Goal: Transaction & Acquisition: Purchase product/service

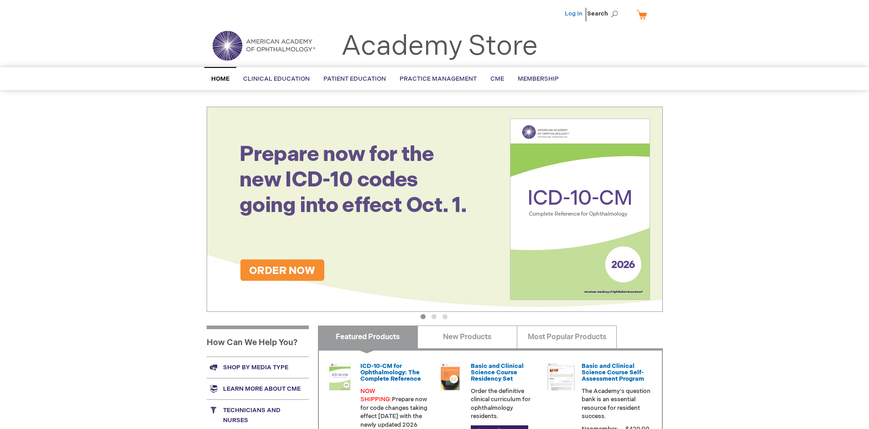
click at [574, 14] on link "Log In" at bounding box center [574, 13] width 18 height 7
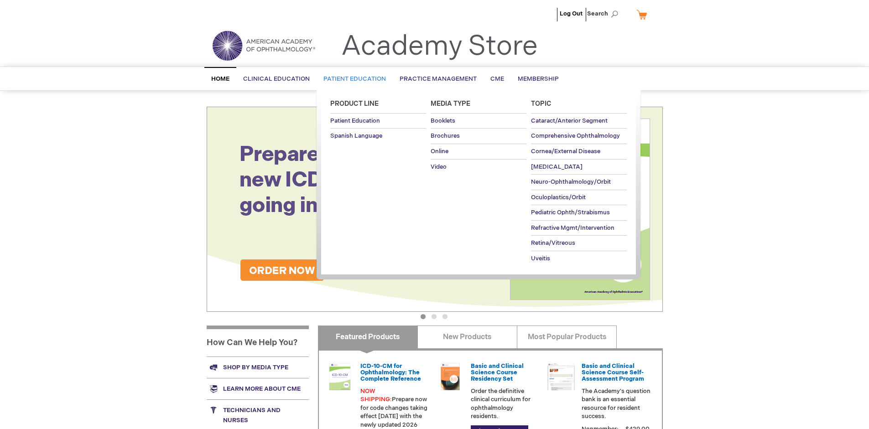
click at [352, 79] on span "Patient Education" at bounding box center [354, 78] width 63 height 7
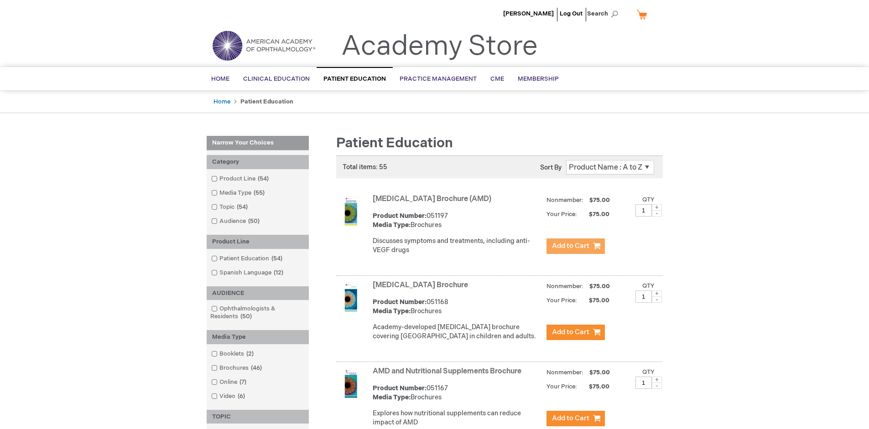
click at [575, 246] on span "Add to Cart" at bounding box center [570, 246] width 37 height 9
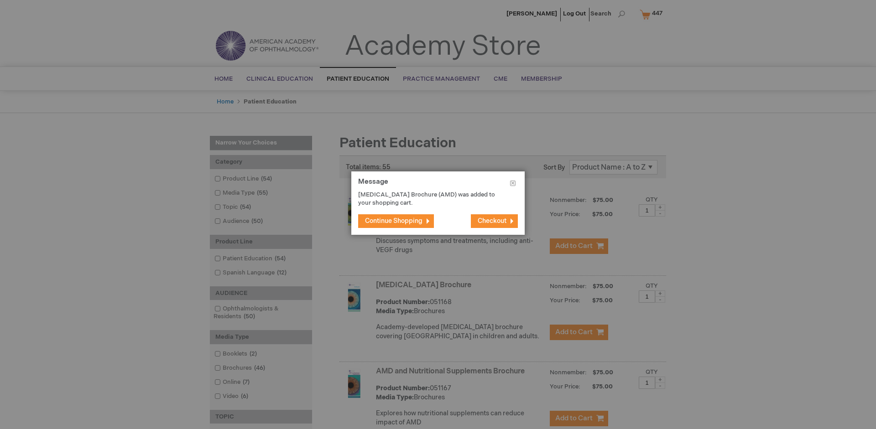
click at [394, 221] on span "Continue Shopping" at bounding box center [393, 221] width 57 height 8
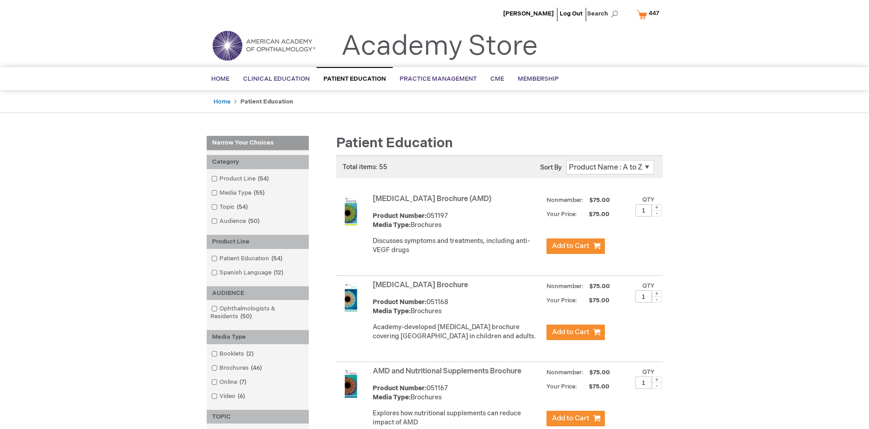
click at [449, 376] on link "AMD and Nutritional Supplements Brochure" at bounding box center [447, 371] width 149 height 9
